Goal: Transaction & Acquisition: Purchase product/service

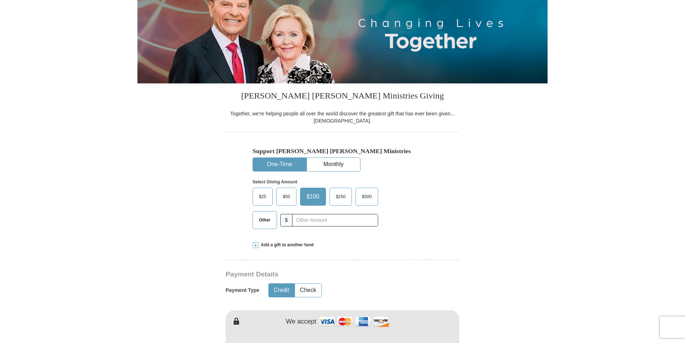
scroll to position [108, 0]
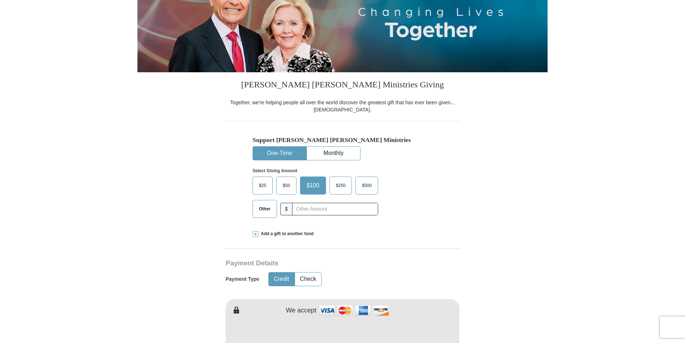
click at [270, 208] on span "Other" at bounding box center [265, 209] width 19 height 11
click at [0, 0] on input "Other" at bounding box center [0, 0] width 0 height 0
click at [310, 211] on input "text" at bounding box center [335, 209] width 80 height 13
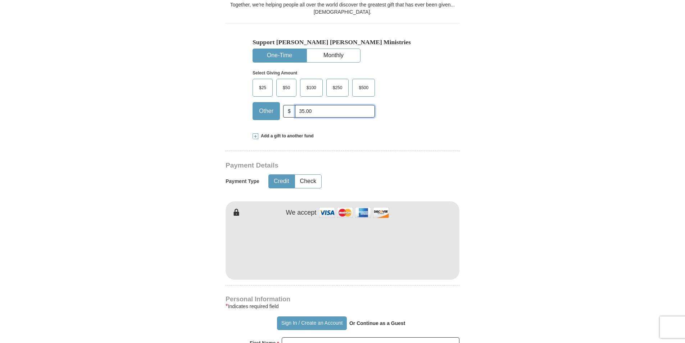
scroll to position [216, 0]
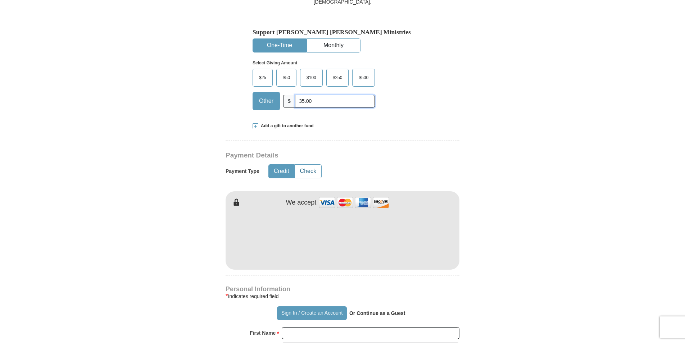
type input "35.00"
click at [312, 172] on button "Check" at bounding box center [308, 171] width 26 height 13
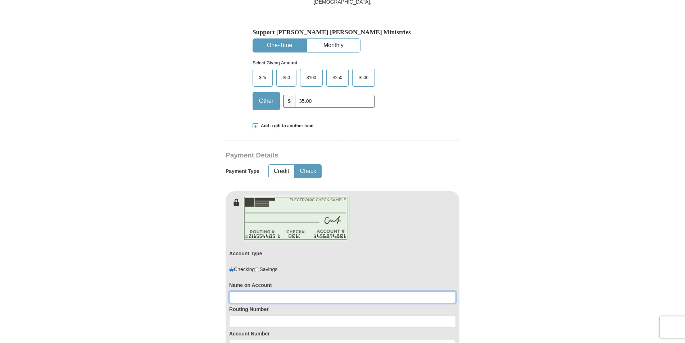
click at [285, 298] on input at bounding box center [342, 298] width 227 height 12
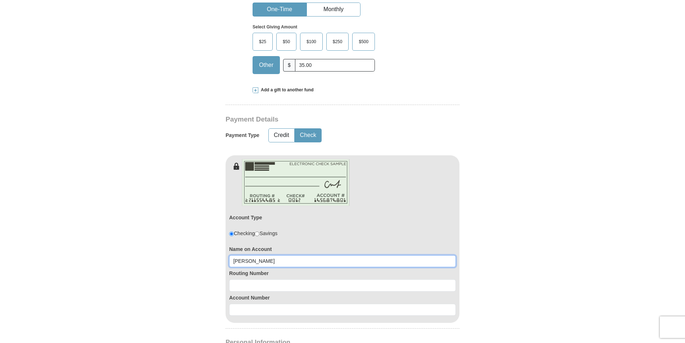
type input "[PERSON_NAME]"
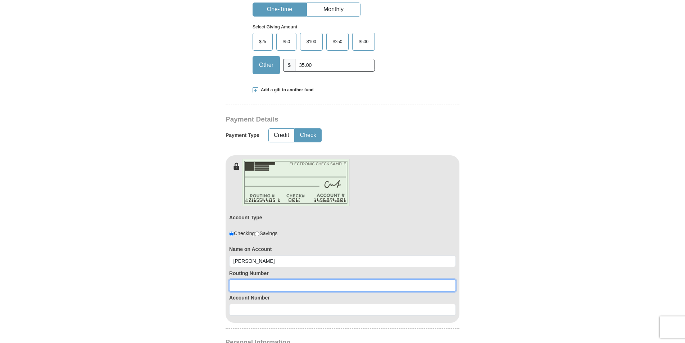
click at [291, 290] on input at bounding box center [342, 286] width 227 height 12
type input "061211443"
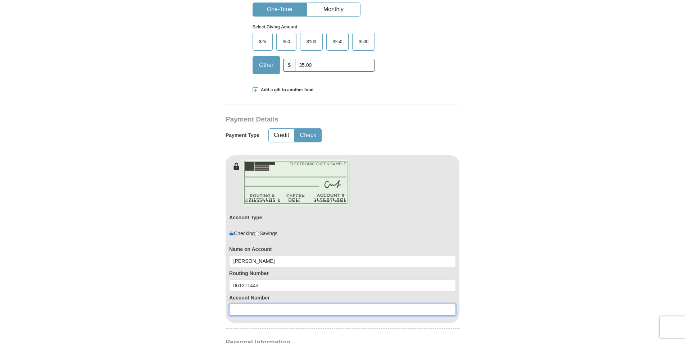
click at [292, 310] on input at bounding box center [342, 310] width 227 height 12
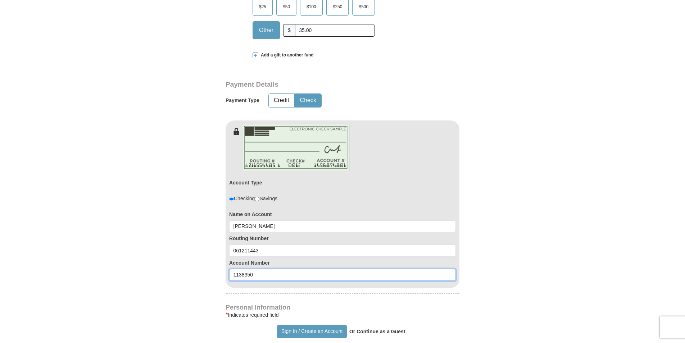
scroll to position [360, 0]
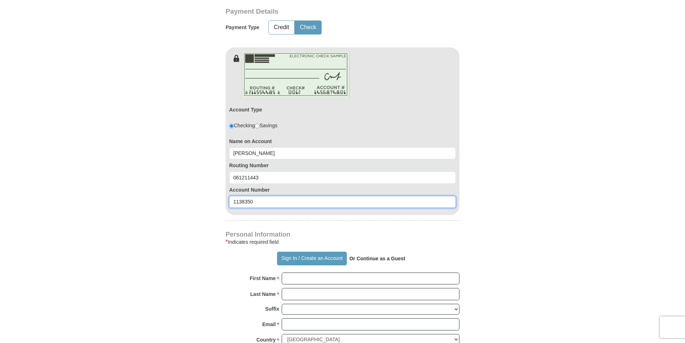
type input "1138350"
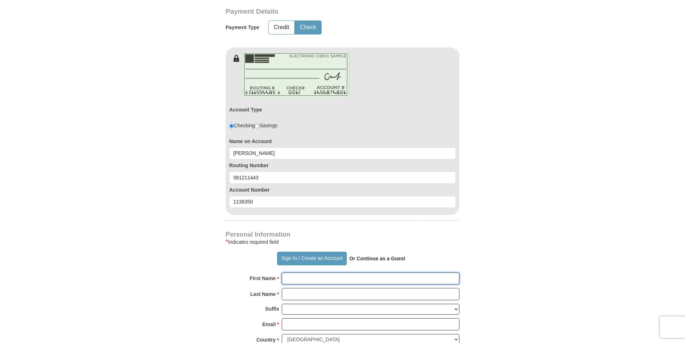
click at [330, 283] on input "First Name *" at bounding box center [371, 279] width 178 height 12
type input "[PERSON_NAME]"
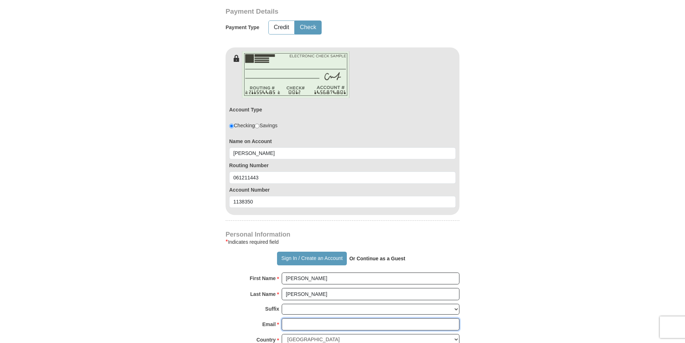
type input "[EMAIL_ADDRESS][DOMAIN_NAME]"
type input "P. O. Box 201"
type input "[PERSON_NAME], [GEOGRAPHIC_DATA]"
select select "GA"
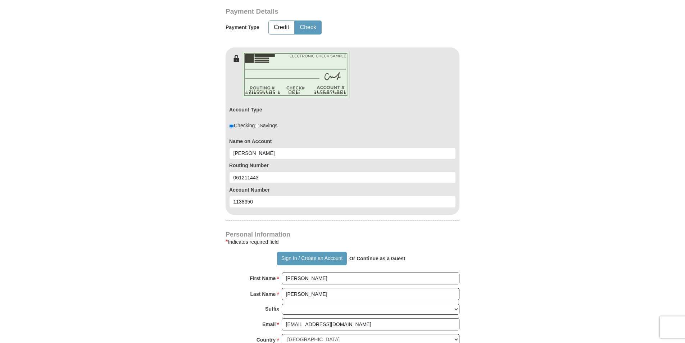
type input "30448"
type input "4784944474"
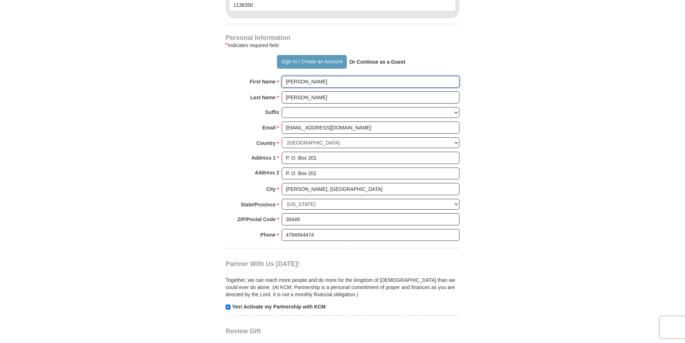
scroll to position [612, 0]
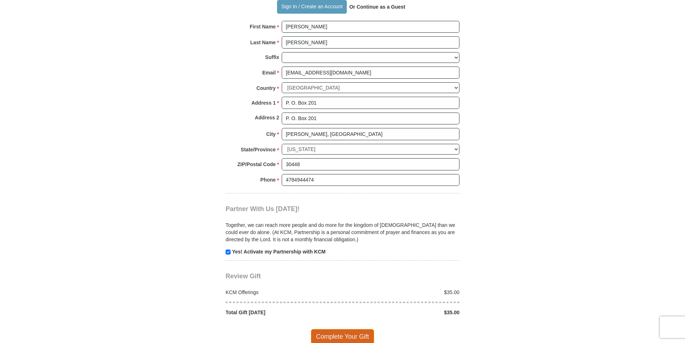
click at [331, 336] on span "Complete Your Gift" at bounding box center [343, 336] width 64 height 15
